Goal: Register for event/course

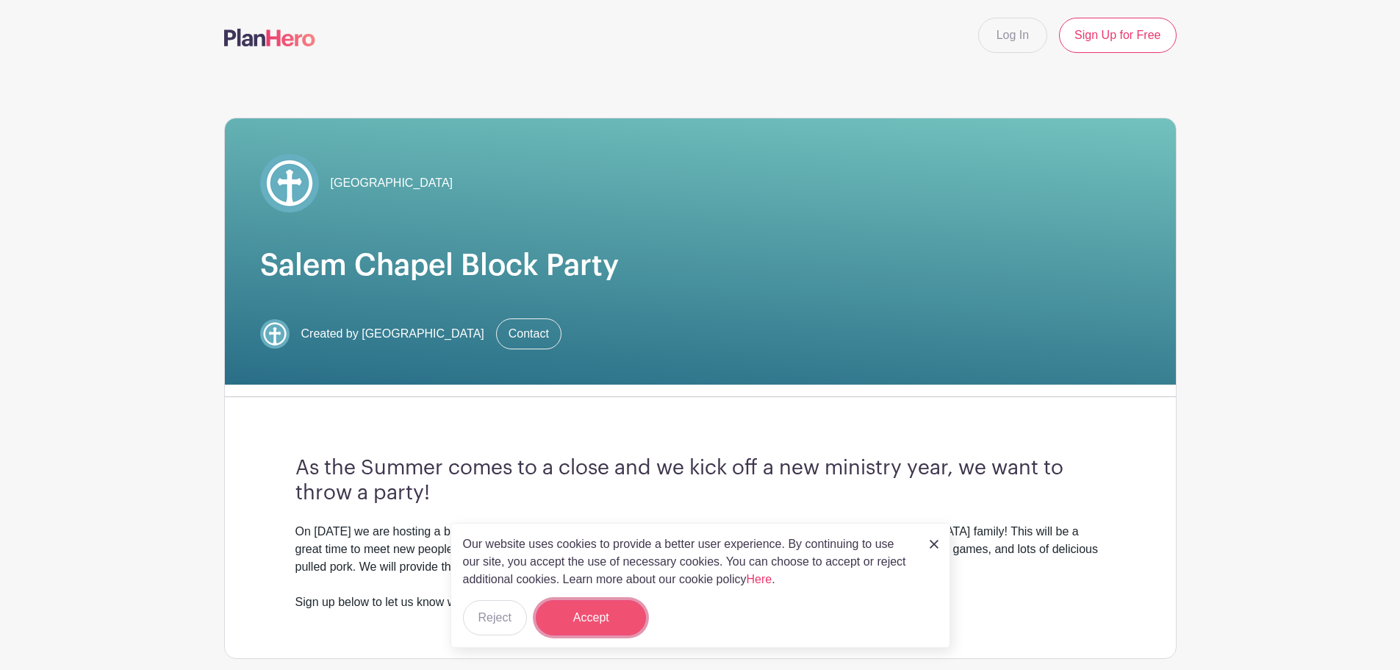
click at [598, 608] on button "Accept" at bounding box center [591, 617] width 110 height 35
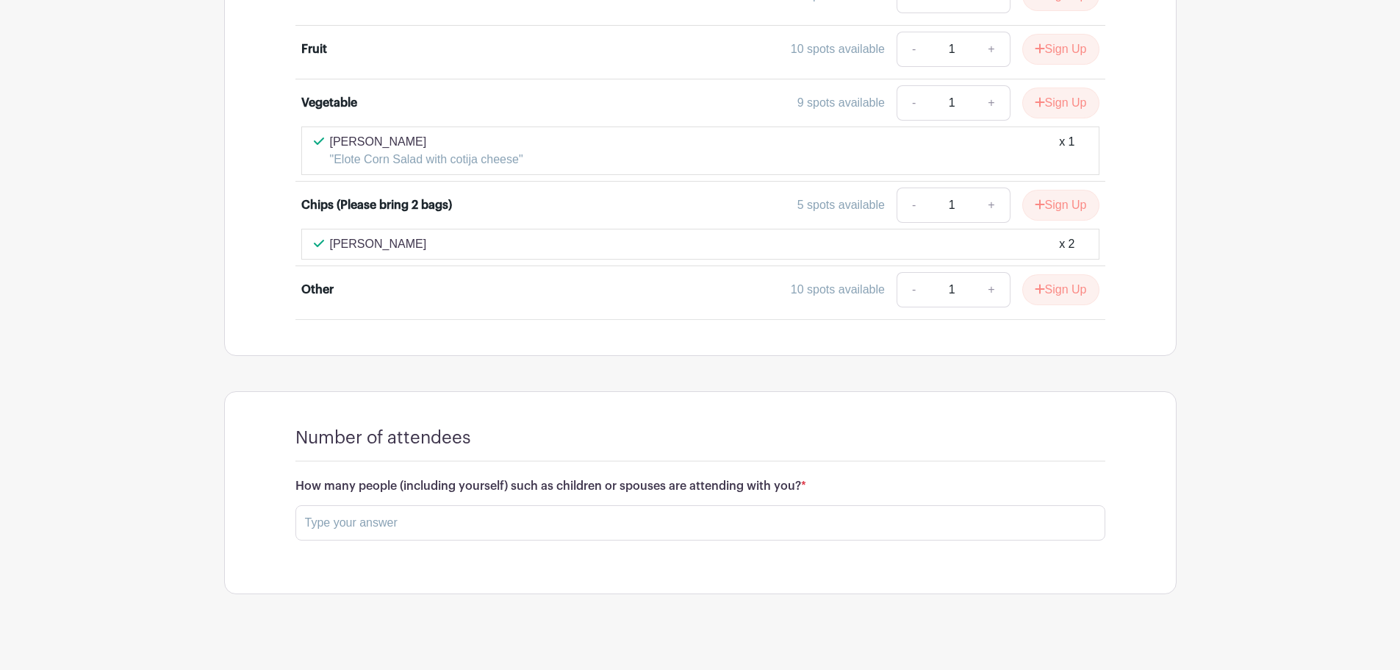
scroll to position [1171, 0]
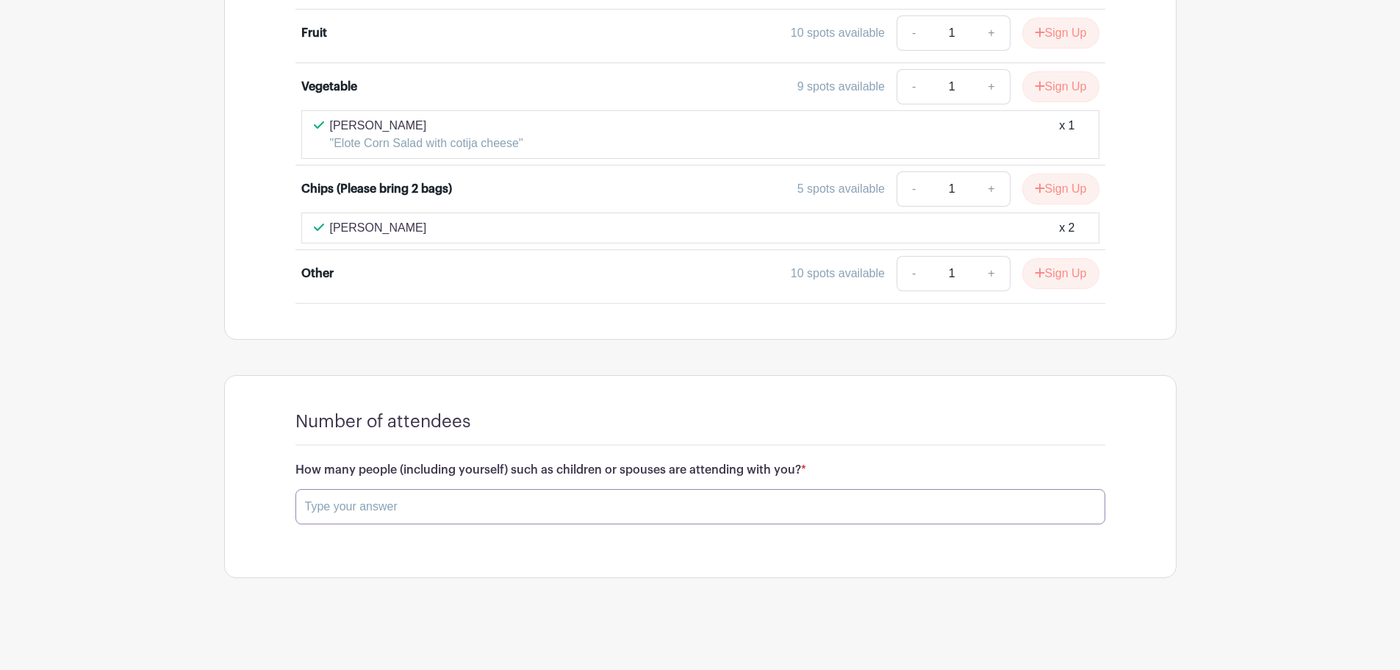
click at [614, 516] on input "text" at bounding box center [701, 506] width 810 height 35
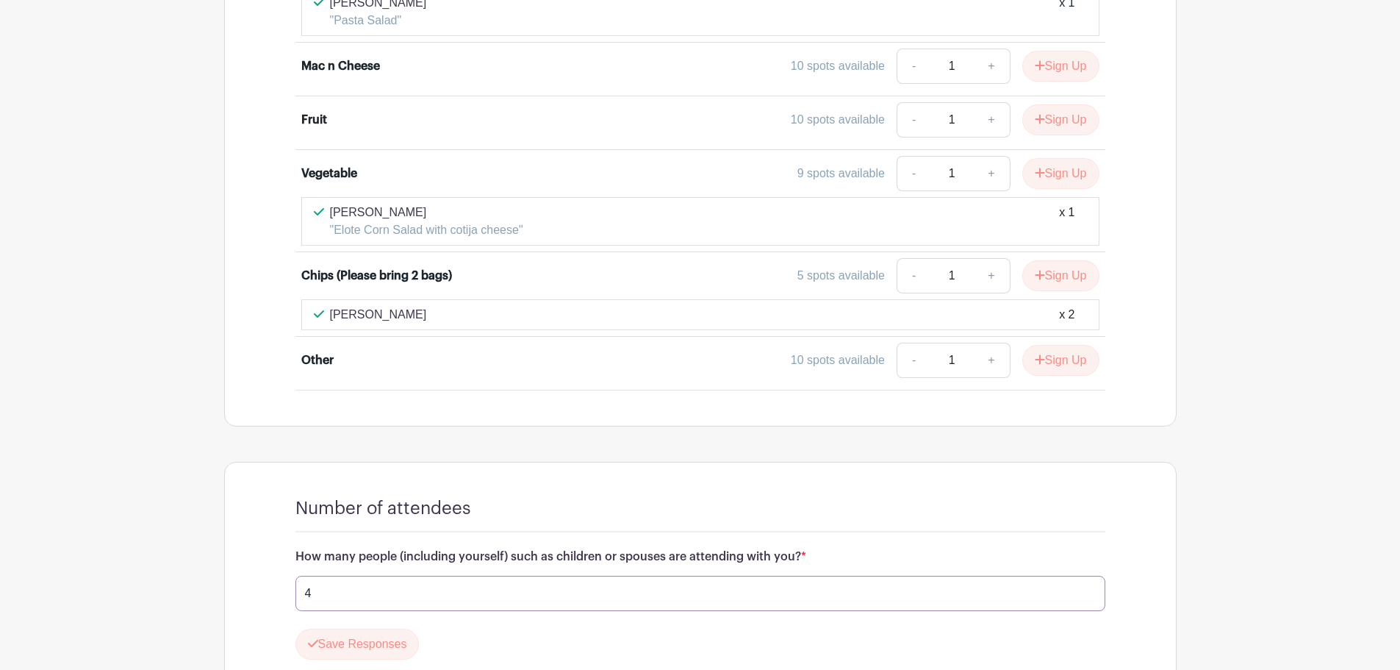
scroll to position [877, 0]
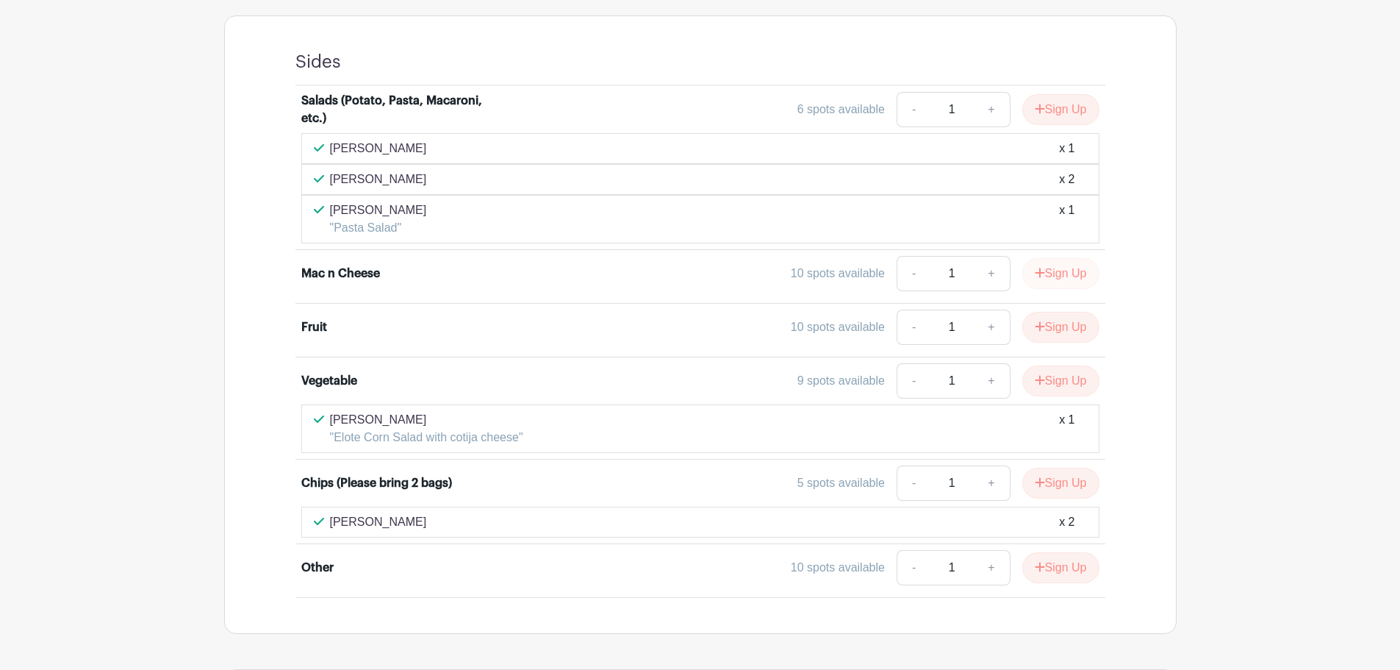
type input "4"
click at [1067, 267] on button "Sign Up" at bounding box center [1061, 273] width 77 height 31
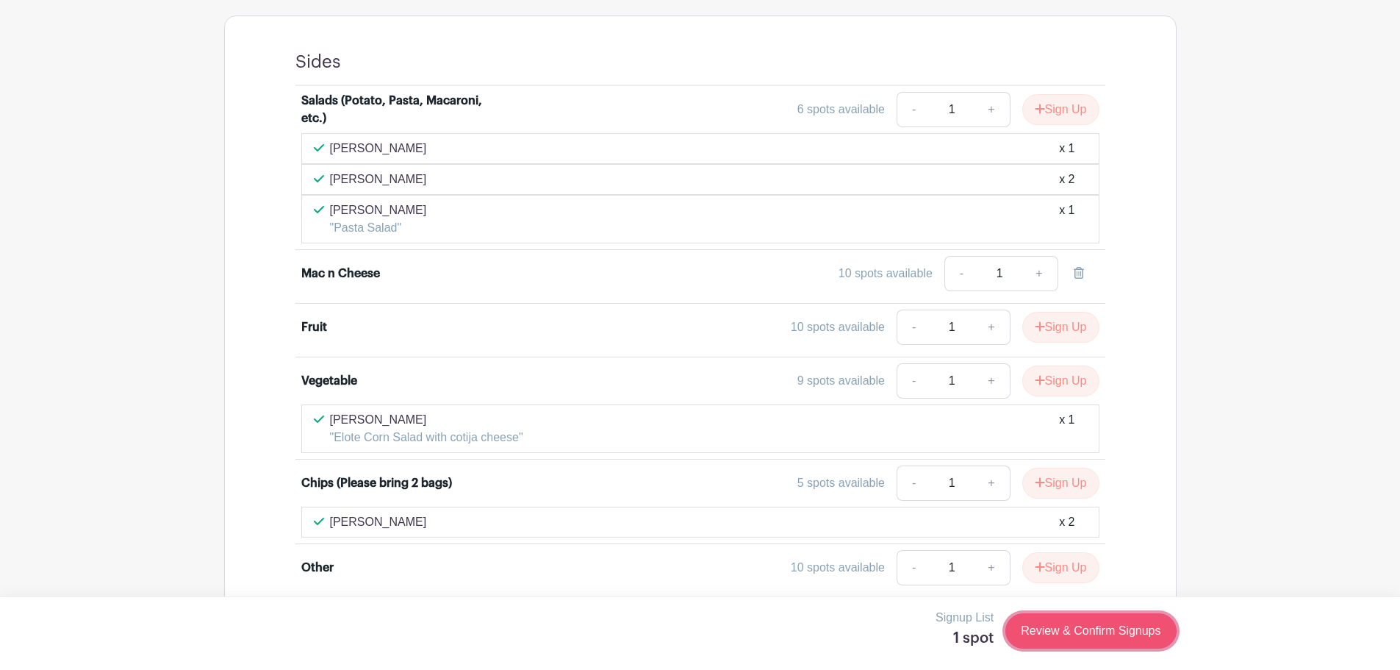
click at [1106, 622] on link "Review & Confirm Signups" at bounding box center [1091, 630] width 171 height 35
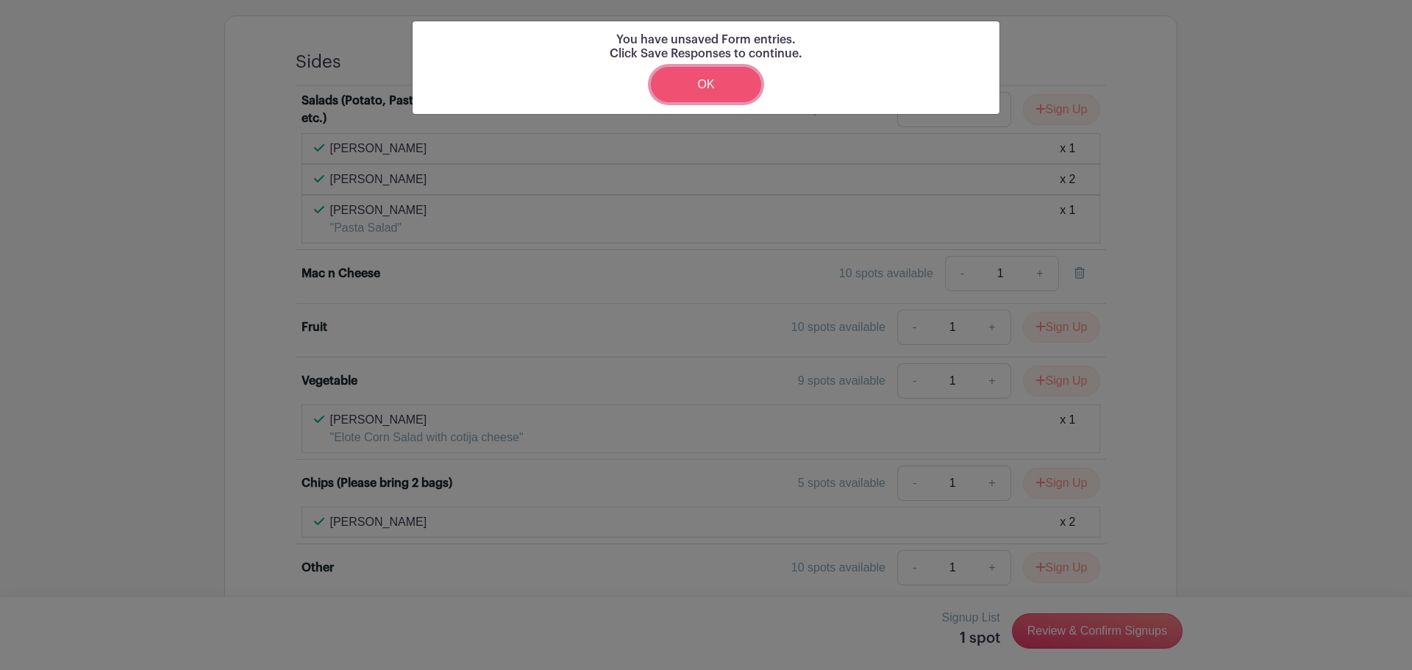
click at [739, 93] on link "OK" at bounding box center [706, 84] width 110 height 35
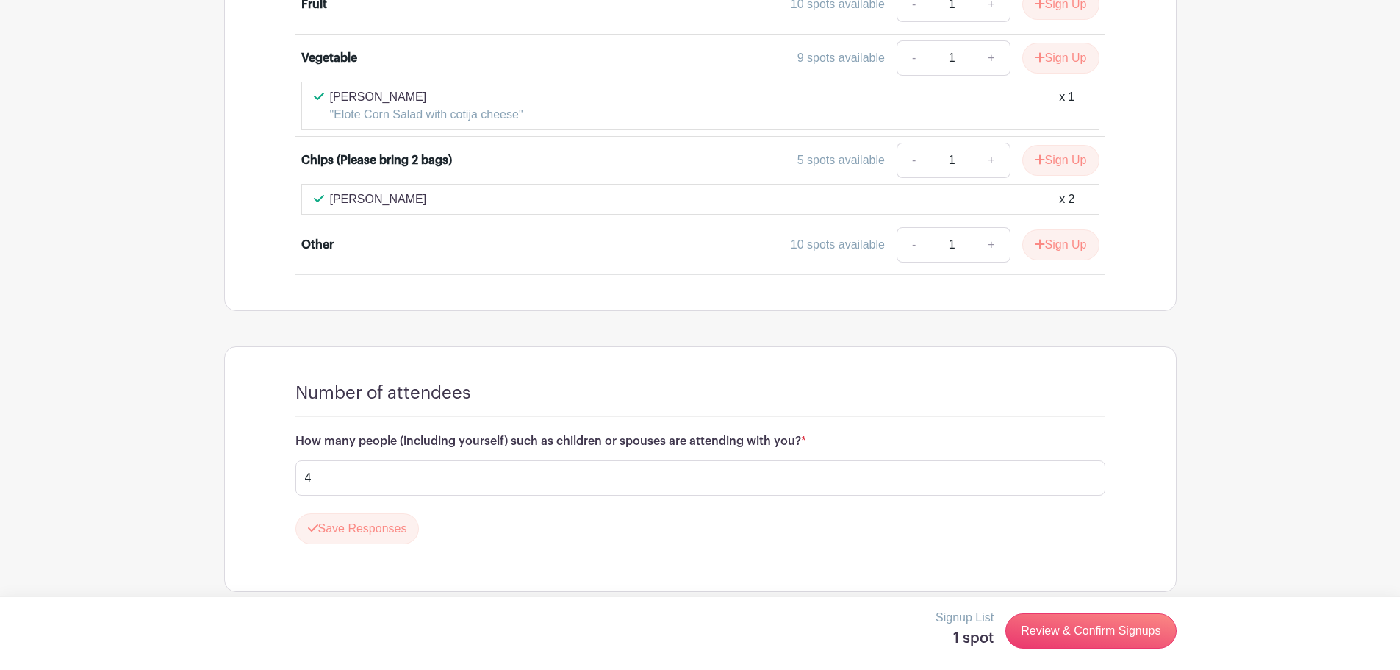
scroll to position [1214, 0]
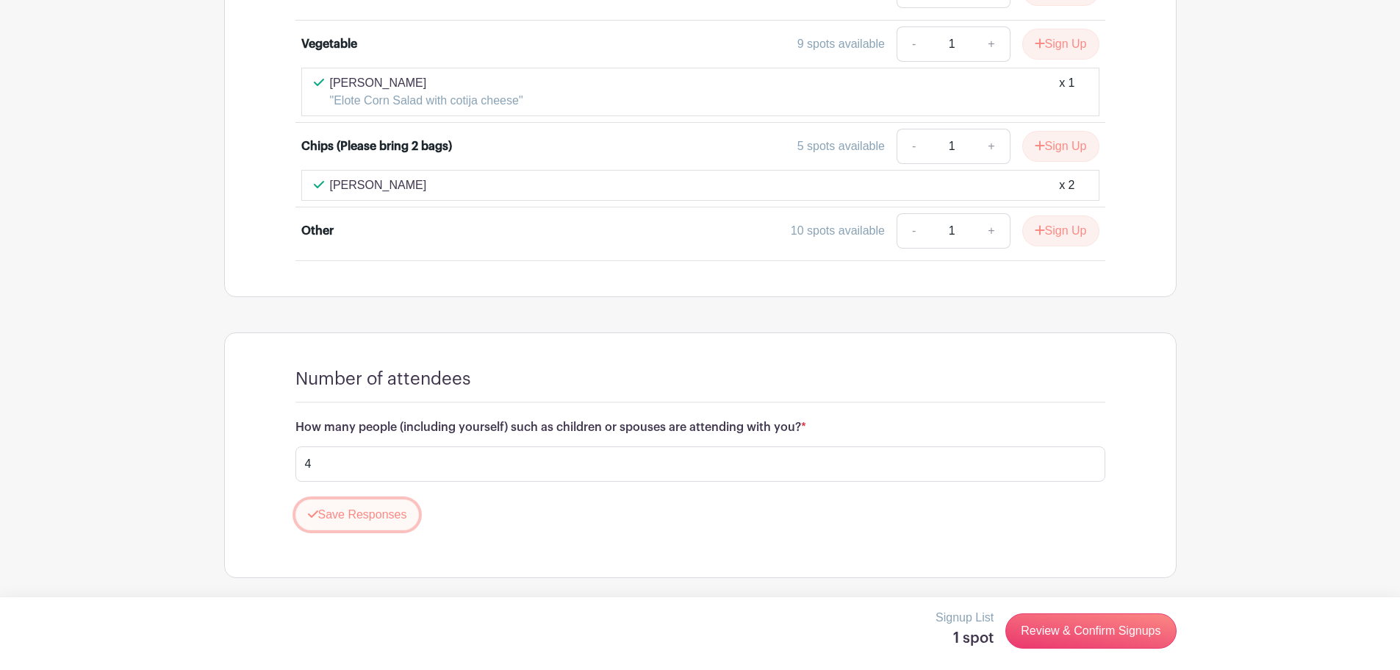
click at [379, 521] on button "Save Responses" at bounding box center [358, 514] width 124 height 31
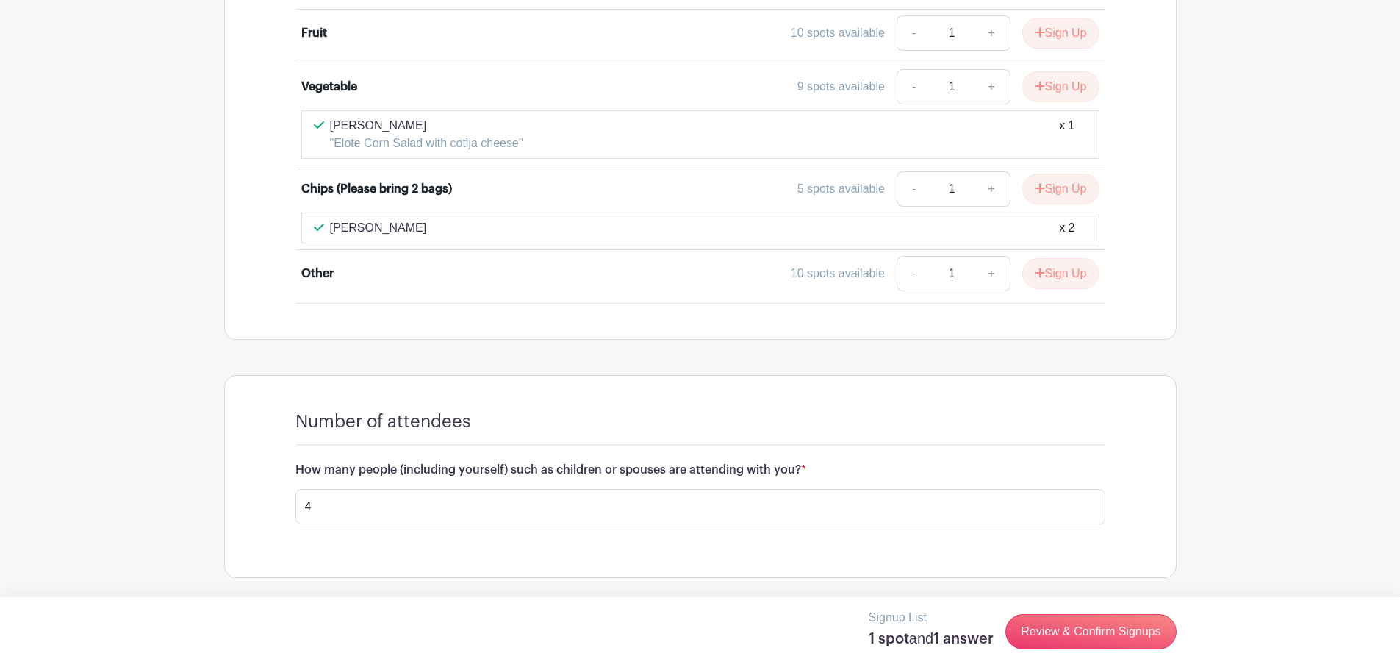
scroll to position [1171, 0]
click at [1134, 626] on link "Review & Confirm Signups" at bounding box center [1091, 631] width 171 height 35
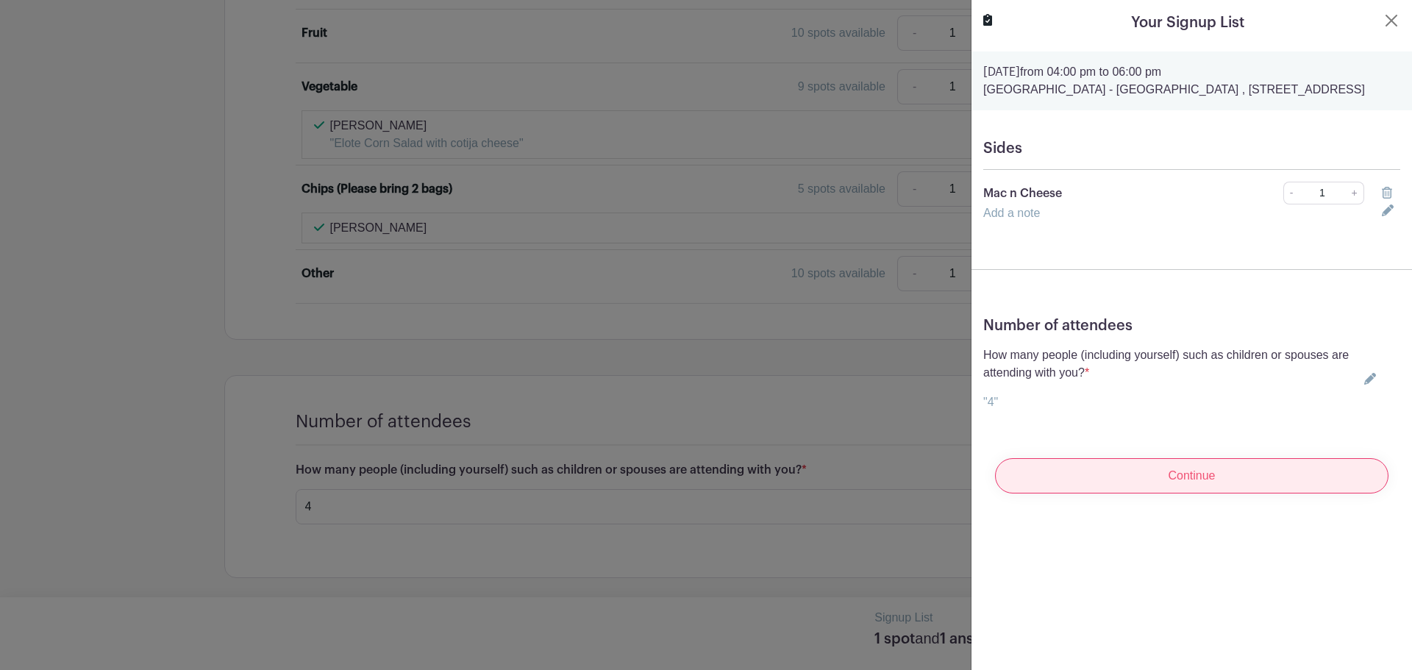
click at [1161, 490] on input "Continue" at bounding box center [1191, 475] width 393 height 35
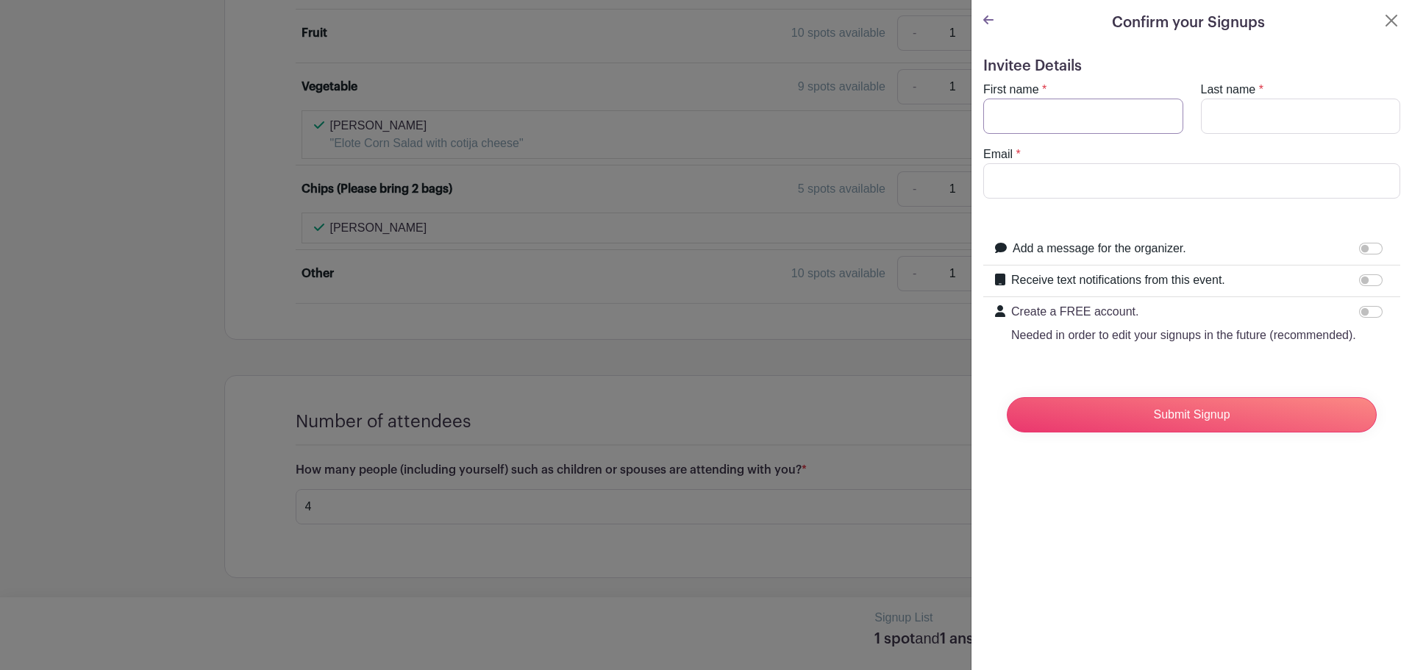
click at [1131, 113] on input "First name" at bounding box center [1083, 116] width 200 height 35
type input "[PERSON_NAME]"
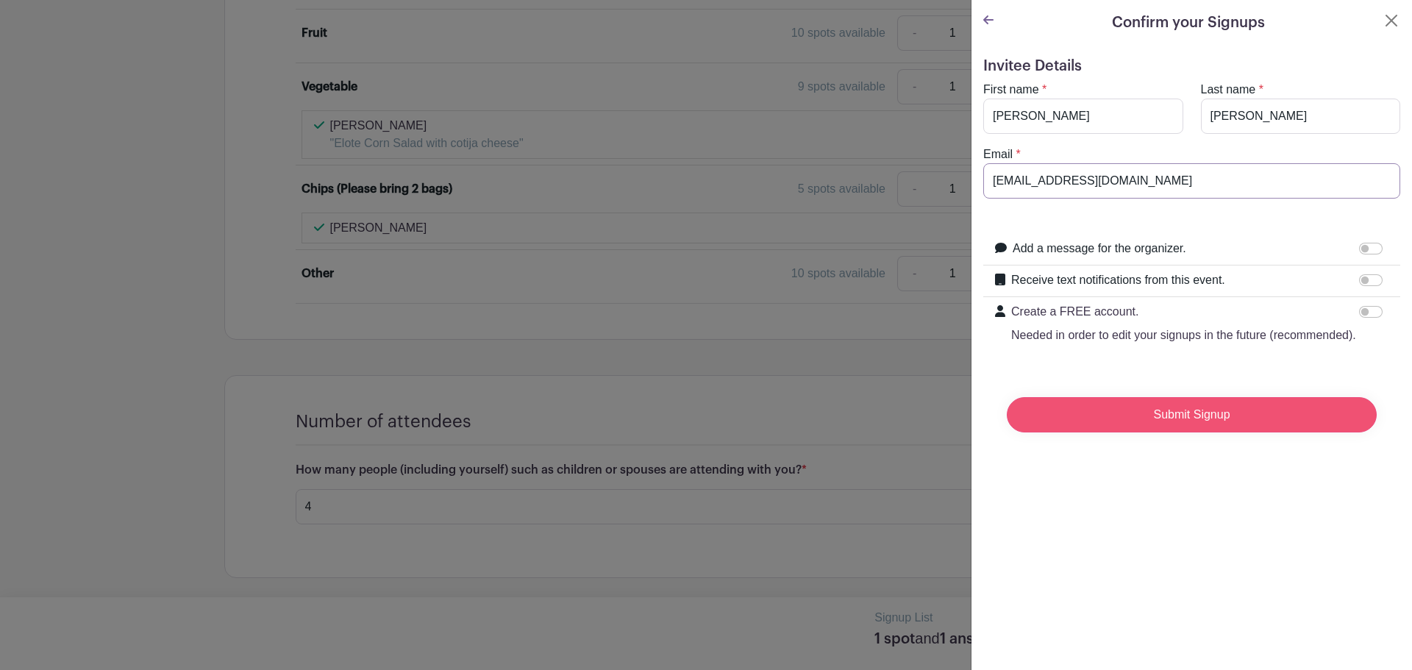
type input "[EMAIL_ADDRESS][DOMAIN_NAME]"
click at [1201, 432] on input "Submit Signup" at bounding box center [1191, 414] width 370 height 35
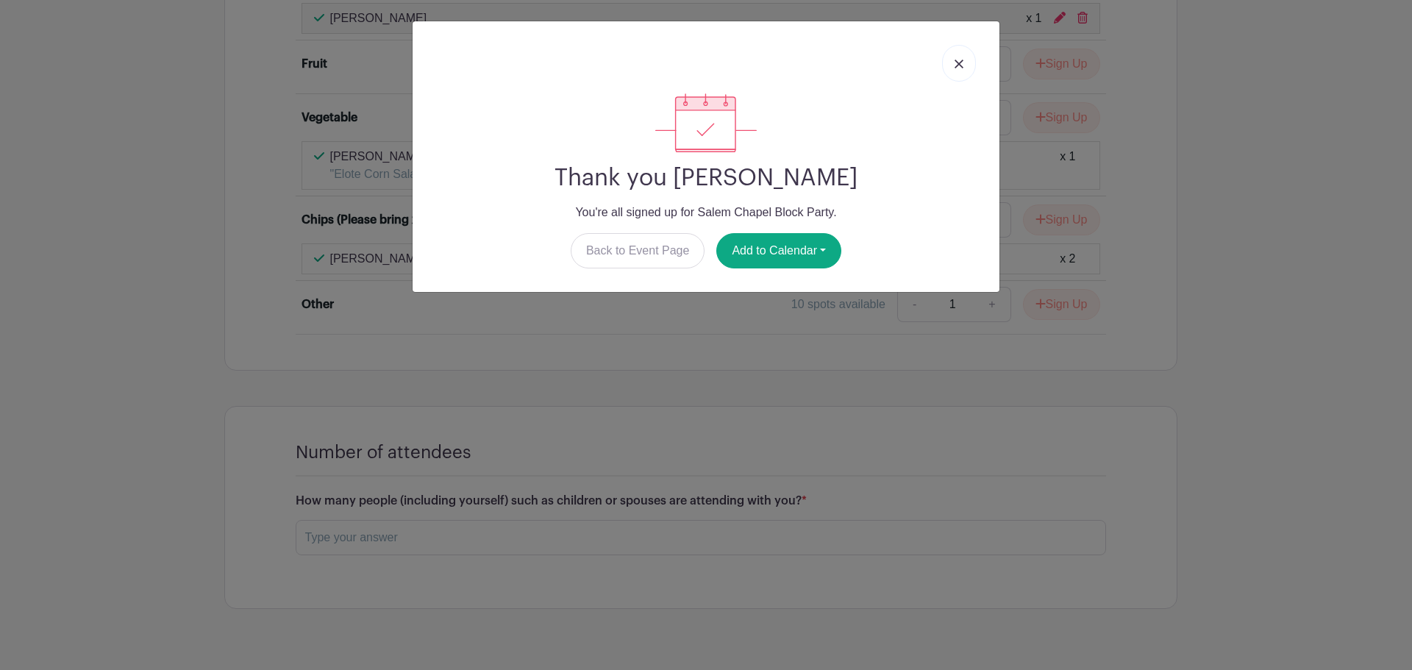
click at [949, 58] on link at bounding box center [959, 63] width 34 height 37
